Goal: Information Seeking & Learning: Learn about a topic

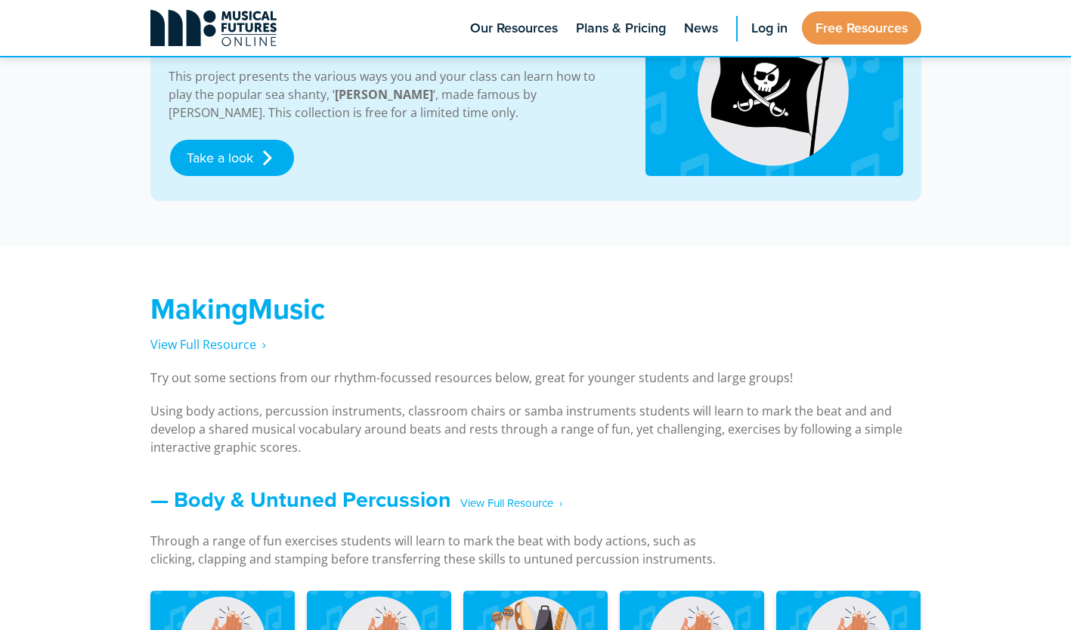
scroll to position [886, 0]
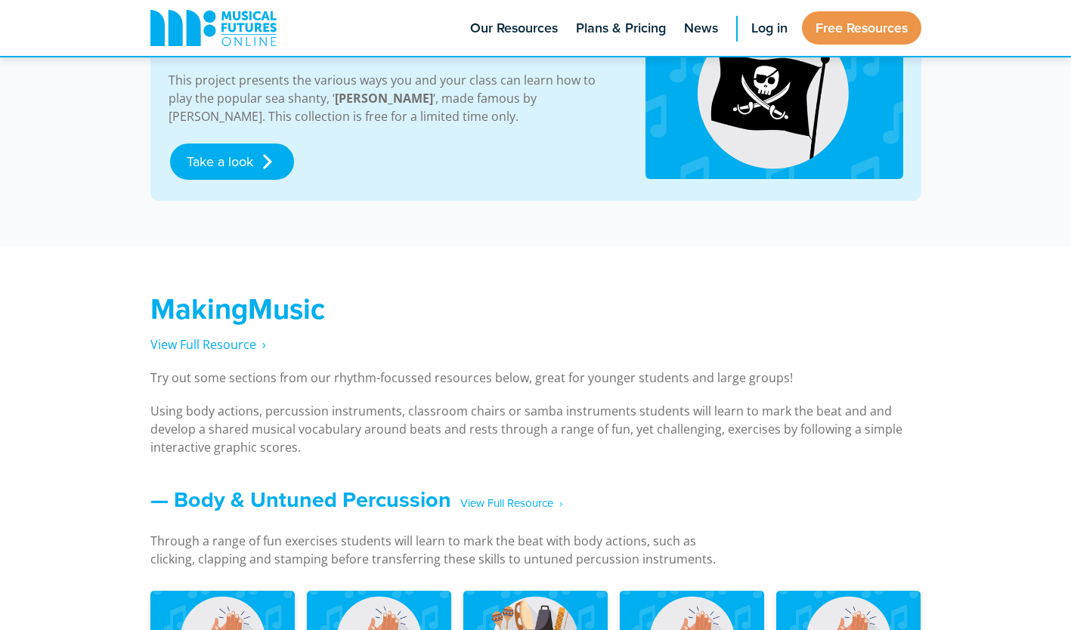
click at [194, 59] on strong "Wellerman Collection" at bounding box center [274, 48] width 210 height 32
click at [196, 55] on link "Musical Futures Online" at bounding box center [214, 28] width 146 height 56
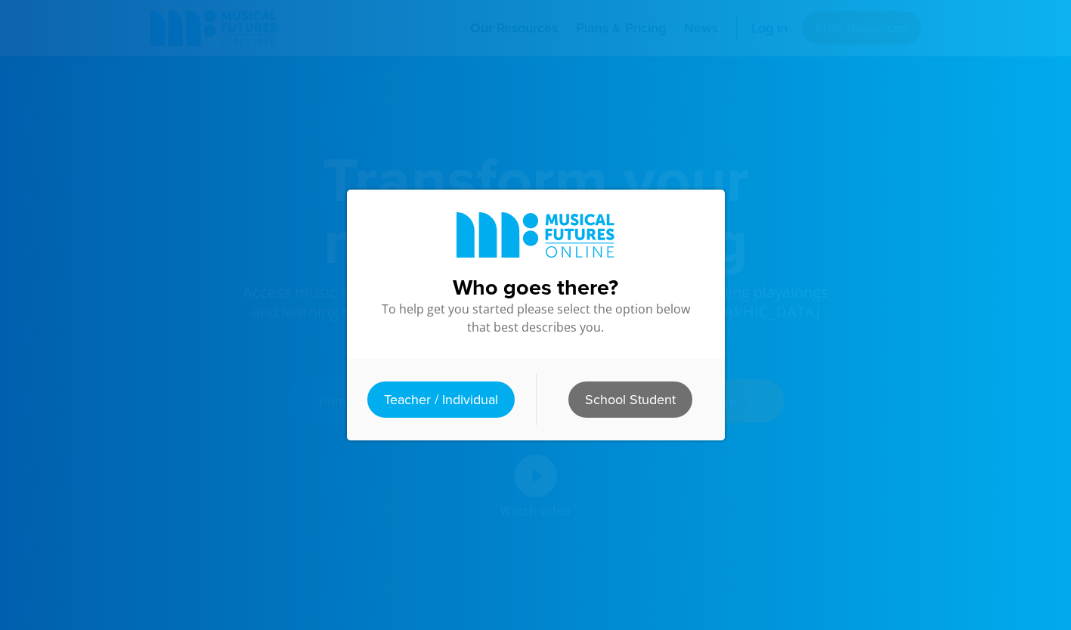
click at [611, 382] on link "School Student" at bounding box center [630, 400] width 124 height 36
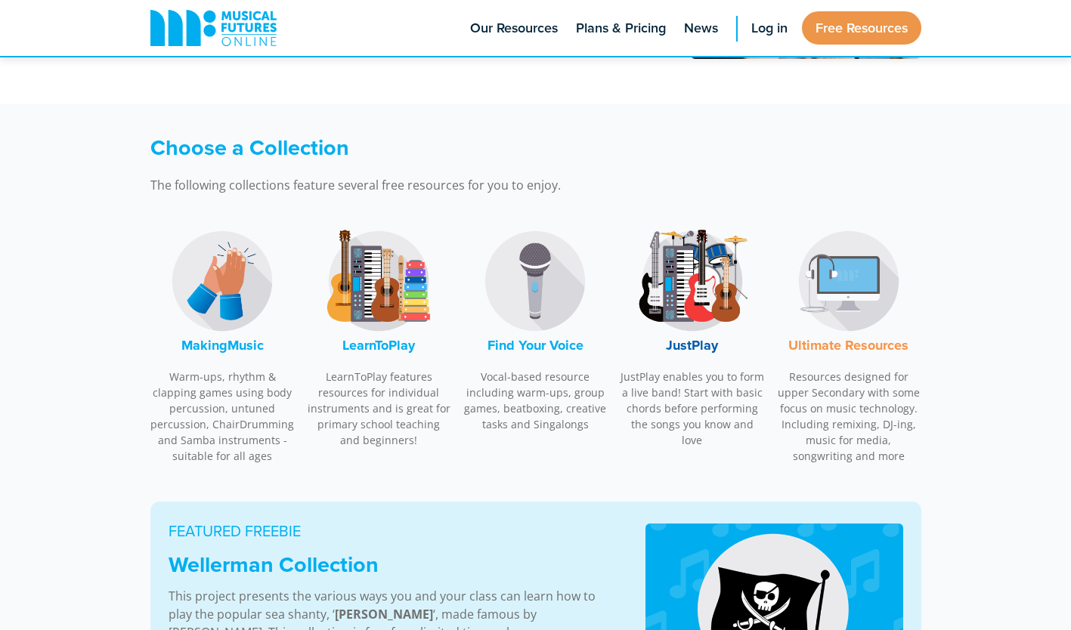
scroll to position [317, 0]
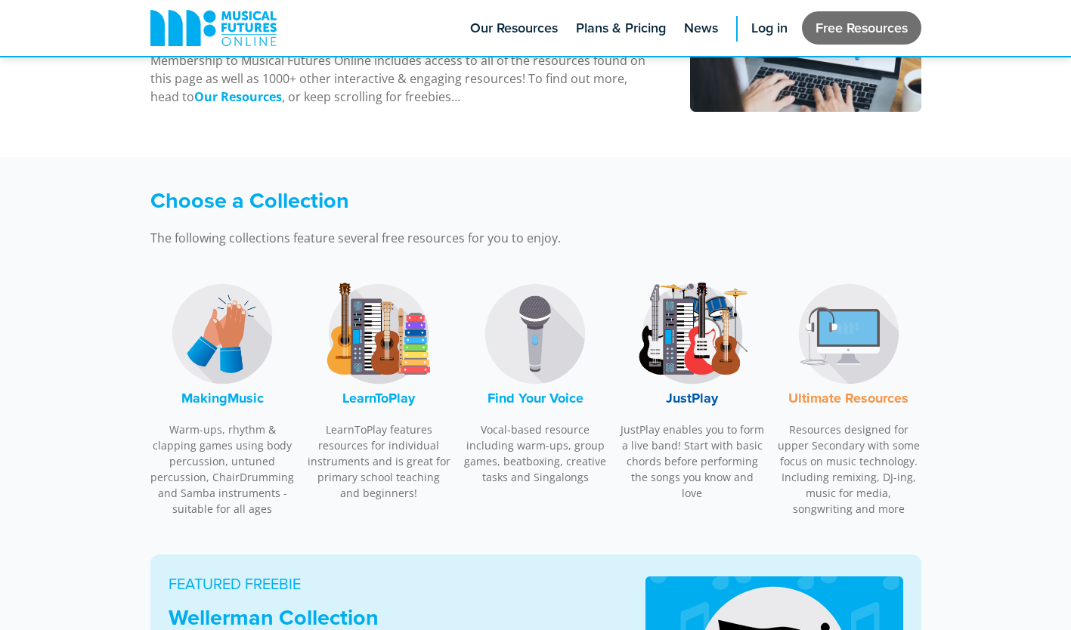
click at [863, 39] on link "Free Resources" at bounding box center [861, 27] width 119 height 33
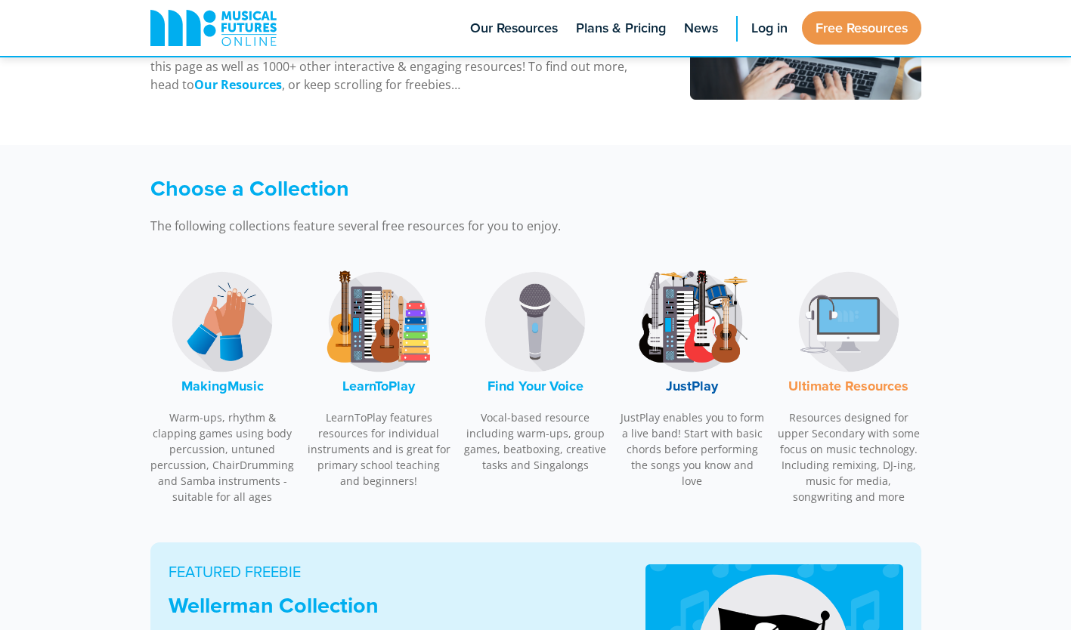
scroll to position [330, 0]
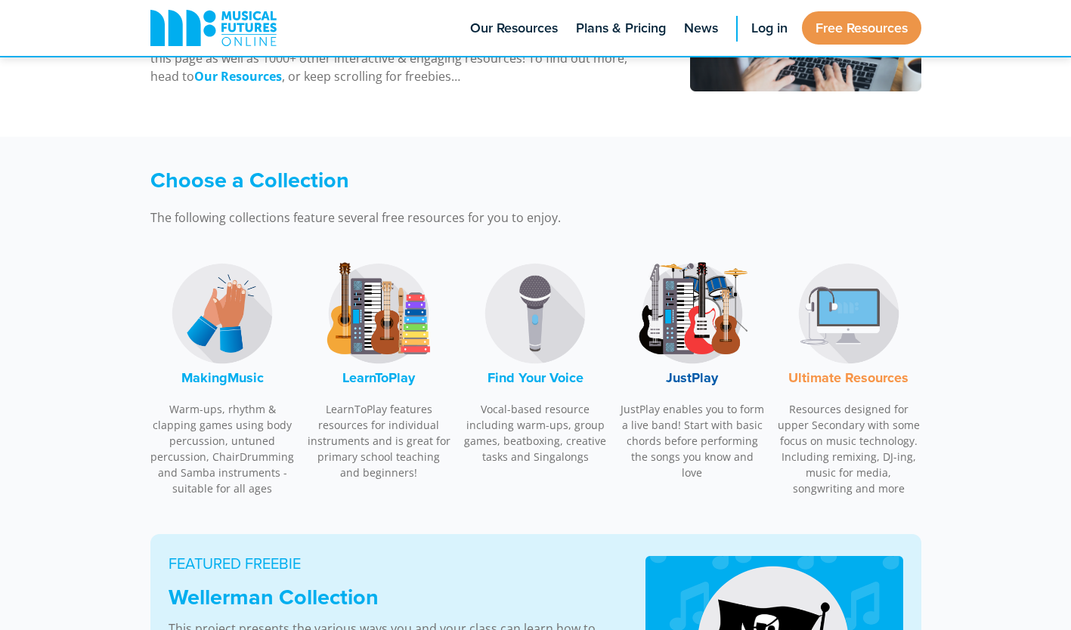
click at [679, 323] on img at bounding box center [692, 313] width 113 height 113
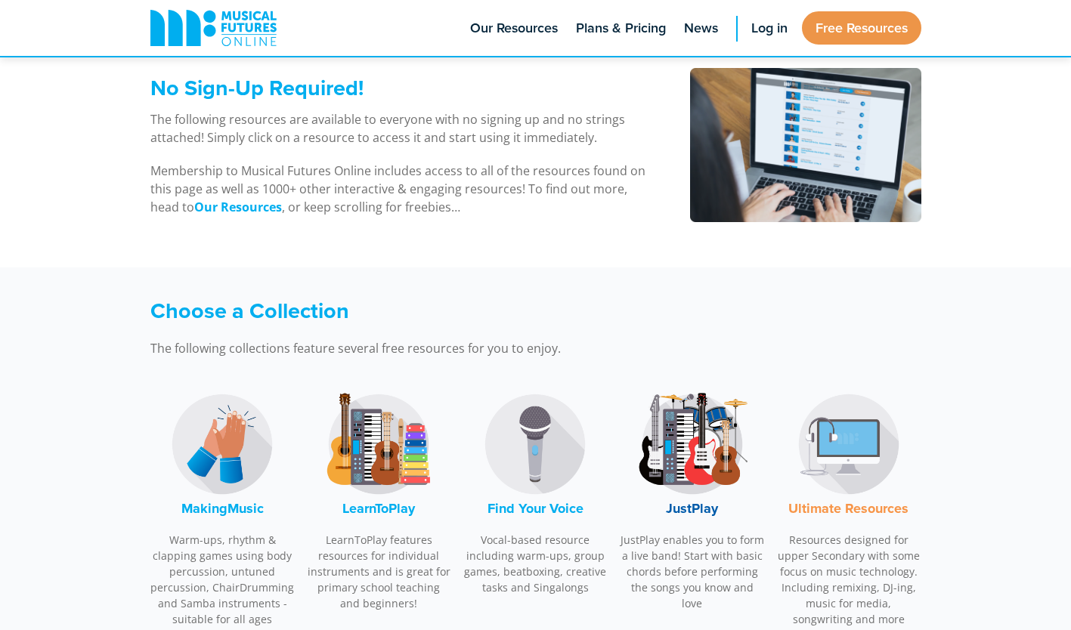
click at [388, 469] on img at bounding box center [378, 444] width 113 height 113
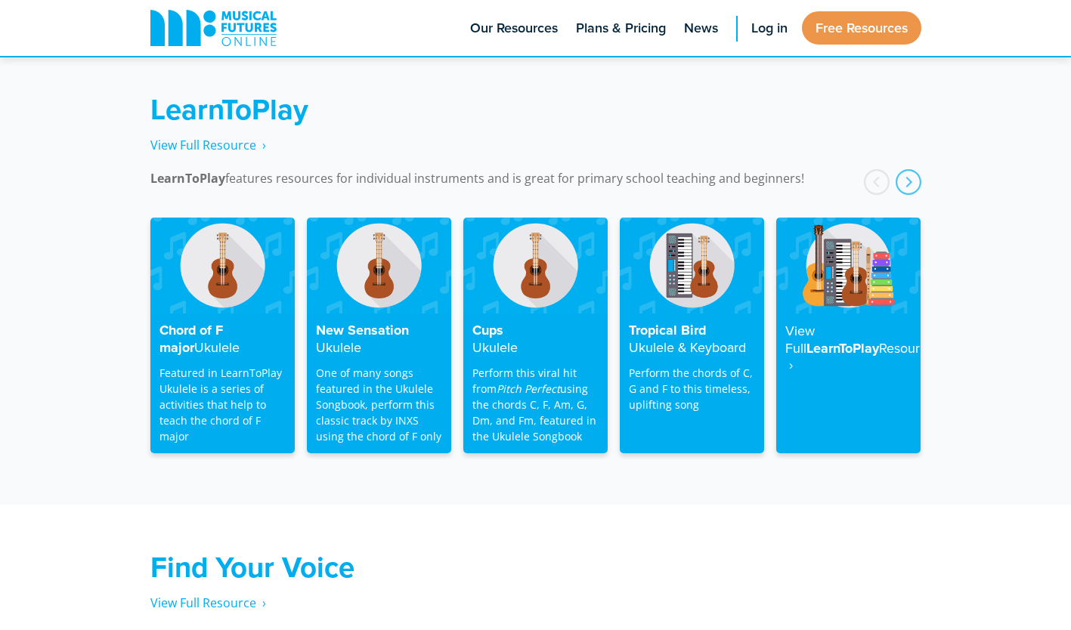
scroll to position [2426, 0]
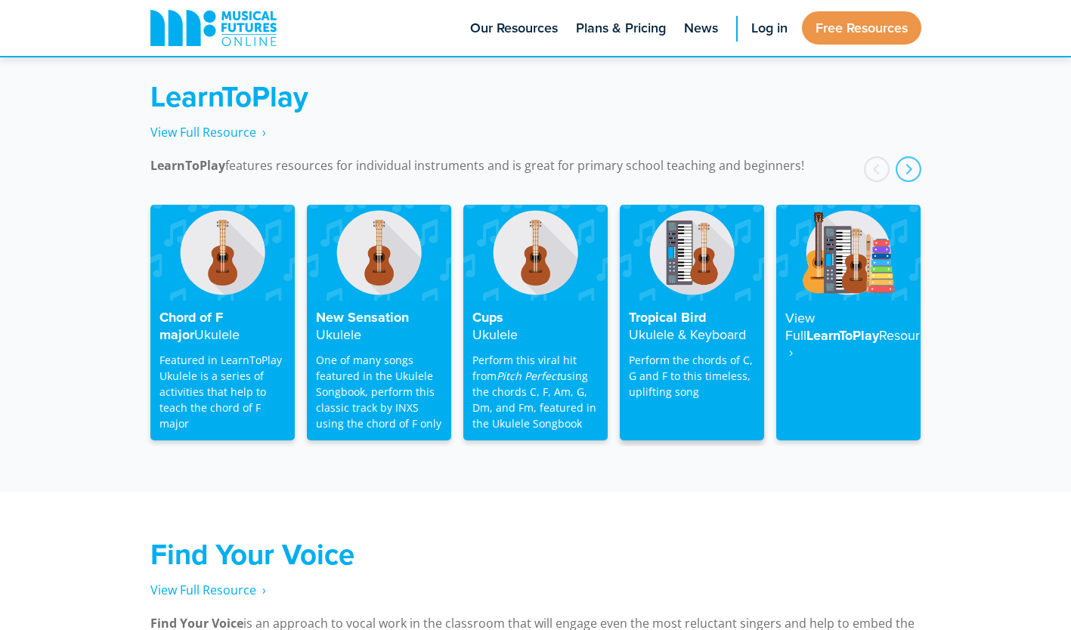
click at [652, 352] on p "Perform the chords of C, G and F to this timeless, uplifting song" at bounding box center [692, 376] width 126 height 48
click at [686, 252] on img at bounding box center [692, 253] width 144 height 96
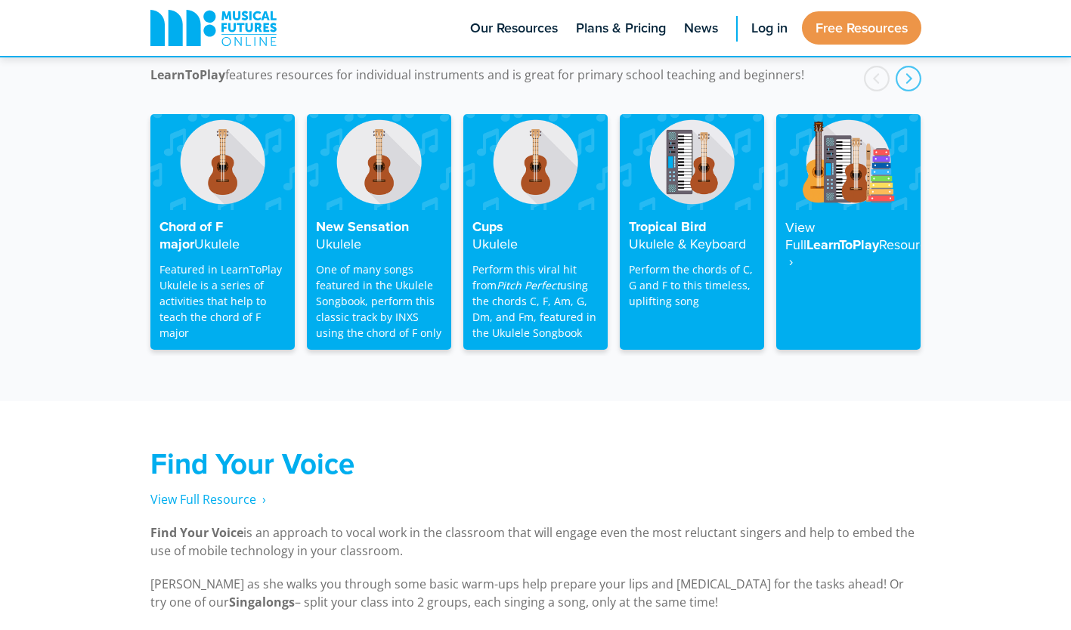
scroll to position [2514, 0]
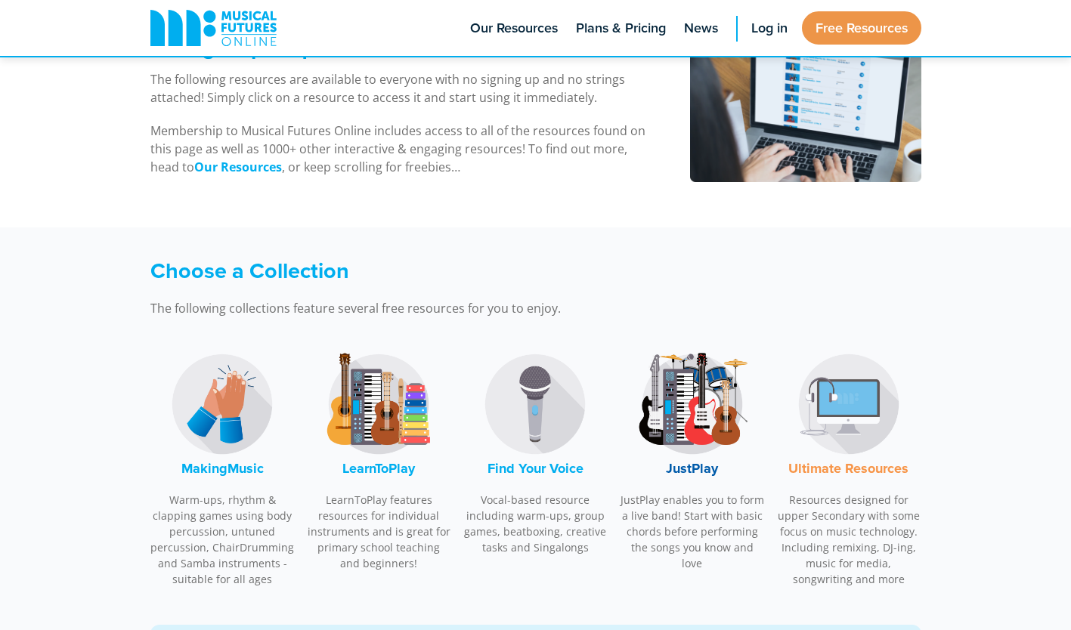
click at [373, 460] on font "LearnToPlay" at bounding box center [378, 469] width 73 height 20
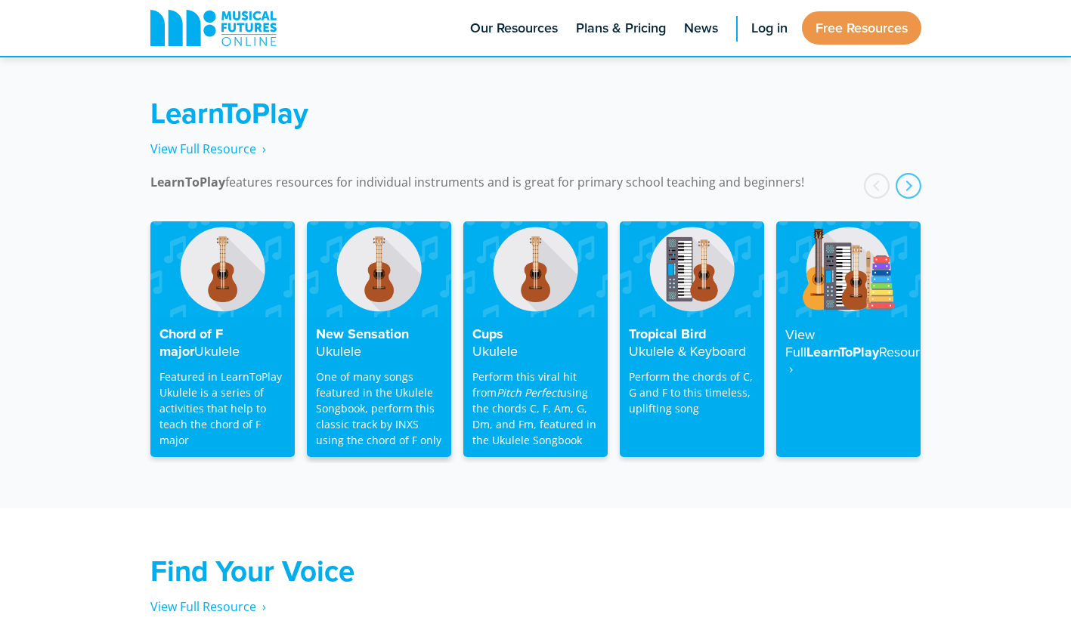
scroll to position [2426, 0]
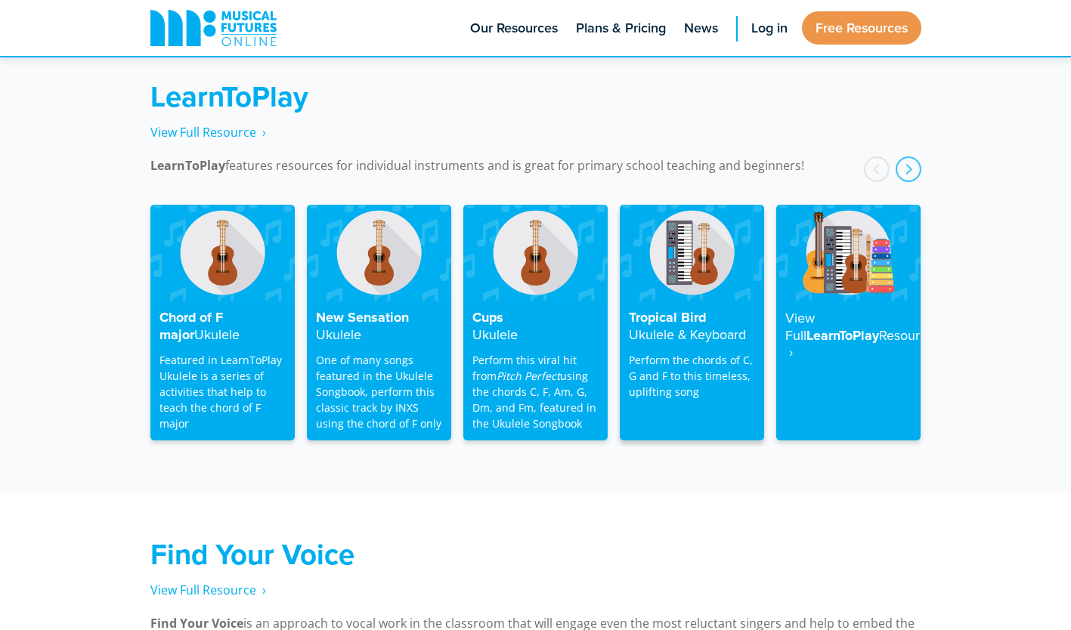
click at [723, 325] on strong "Ukulele & Keyboard" at bounding box center [687, 334] width 117 height 19
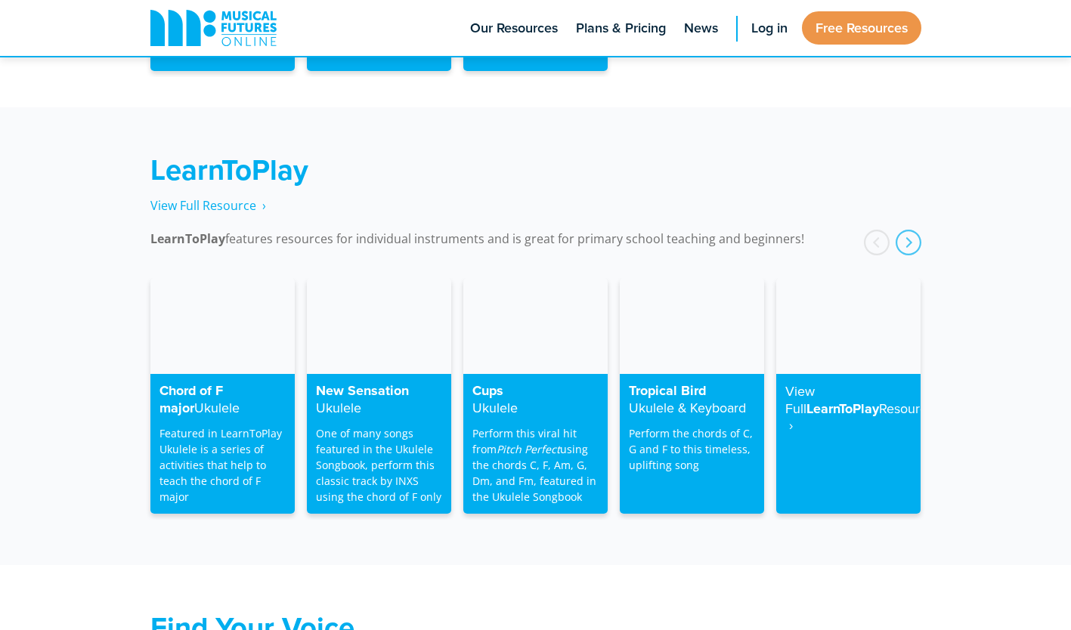
scroll to position [2353, 0]
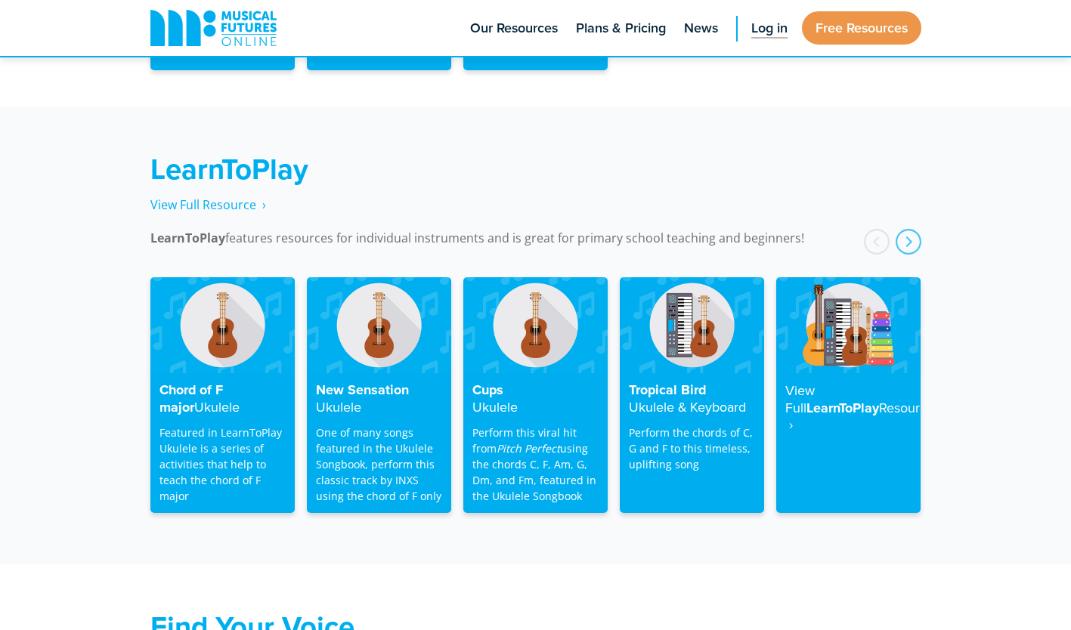
click at [774, 31] on span "Log in" at bounding box center [769, 28] width 36 height 20
